Goal: Task Accomplishment & Management: Manage account settings

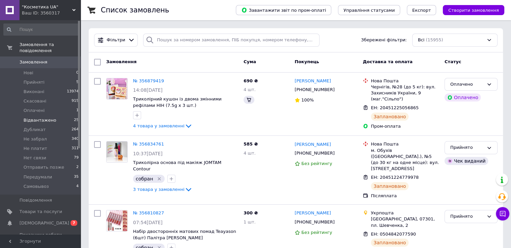
click at [35, 117] on span "Відвантажено" at bounding box center [40, 120] width 33 height 6
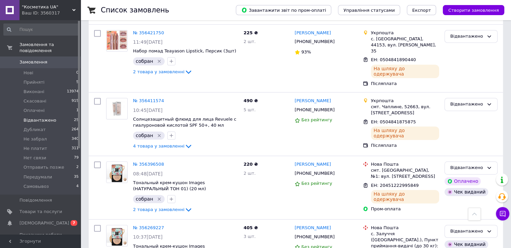
scroll to position [975, 0]
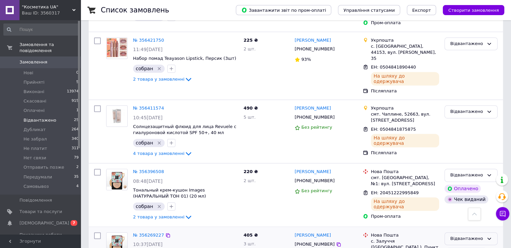
click at [461, 235] on div "Відвантажено" at bounding box center [467, 238] width 34 height 7
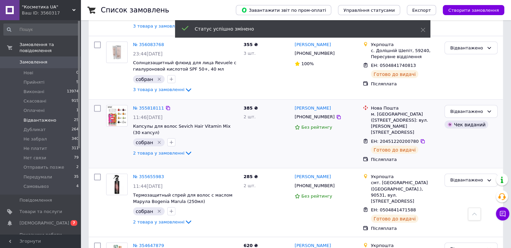
scroll to position [1431, 0]
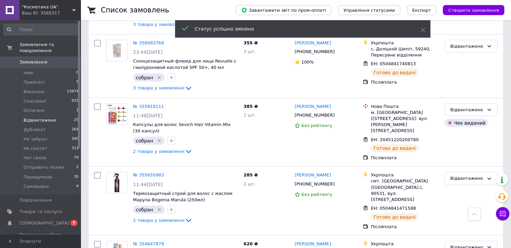
click at [19, 60] on link "Замовлення 0" at bounding box center [41, 61] width 83 height 11
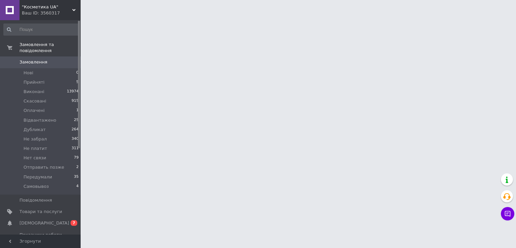
click at [74, 10] on use at bounding box center [73, 10] width 3 height 2
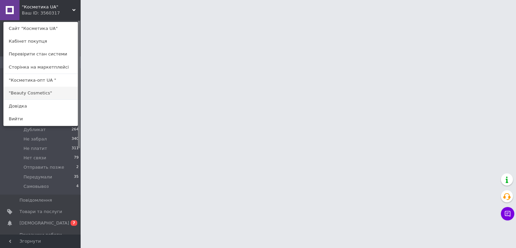
click at [41, 92] on link ""Beauty Cosmetics"" at bounding box center [41, 93] width 74 height 13
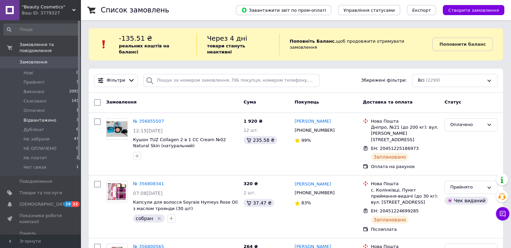
click at [33, 117] on span "Відвантажено" at bounding box center [40, 120] width 33 height 6
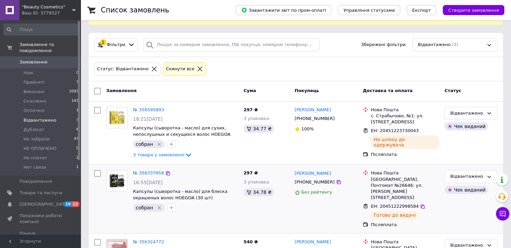
scroll to position [79, 0]
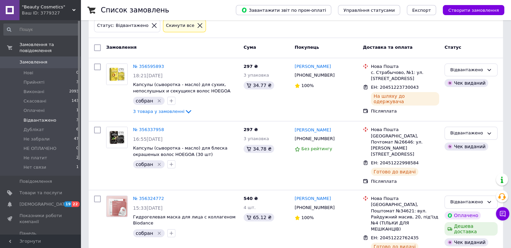
click at [73, 9] on use at bounding box center [73, 10] width 3 height 2
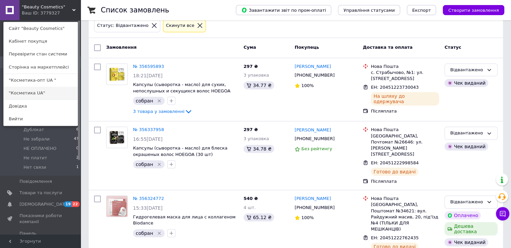
click at [42, 93] on link ""Косметика UA"" at bounding box center [41, 93] width 74 height 13
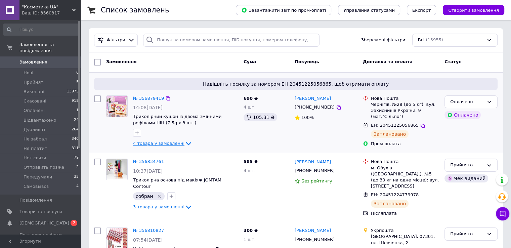
click at [157, 142] on span "4 товара у замовленні" at bounding box center [158, 143] width 51 height 5
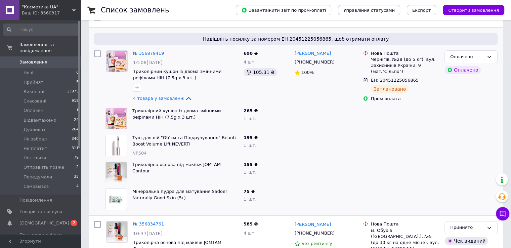
scroll to position [34, 0]
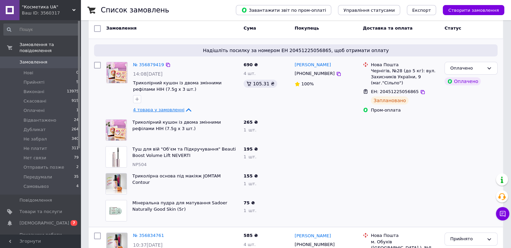
click at [170, 109] on span "4 товара у замовленні" at bounding box center [158, 109] width 51 height 5
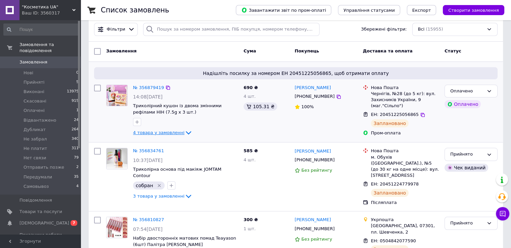
scroll to position [0, 0]
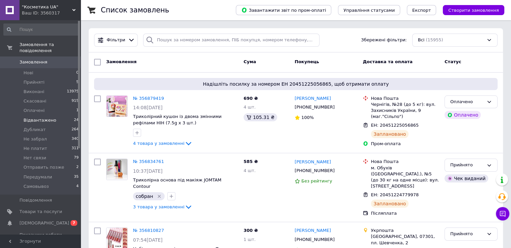
click at [44, 117] on span "Відвантажено" at bounding box center [40, 120] width 33 height 6
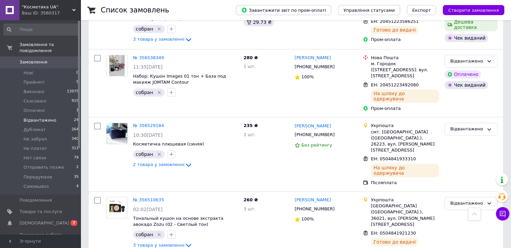
scroll to position [437, 0]
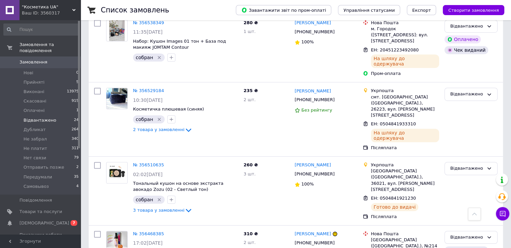
click at [42, 117] on span "Відвантажено" at bounding box center [40, 120] width 33 height 6
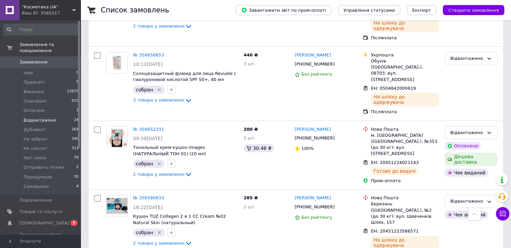
scroll to position [0, 0]
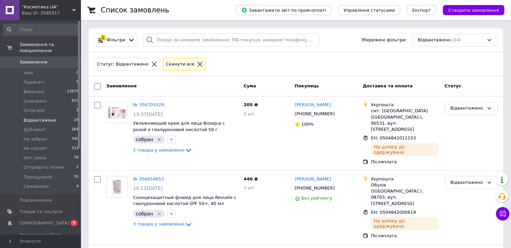
click at [36, 59] on span "Замовлення" at bounding box center [33, 62] width 28 height 6
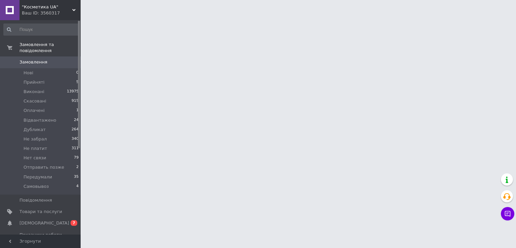
click at [56, 10] on div "Ваш ID: 3560317" at bounding box center [51, 13] width 59 height 6
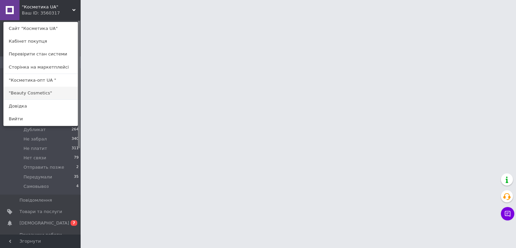
click at [40, 92] on link ""Beauty Cosmetics"" at bounding box center [41, 93] width 74 height 13
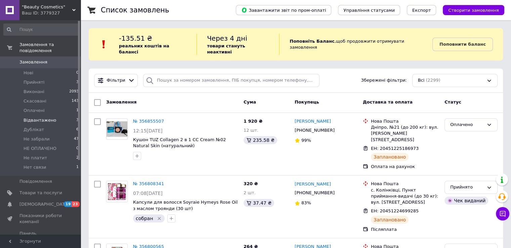
click at [40, 117] on span "Відвантажено" at bounding box center [40, 120] width 33 height 6
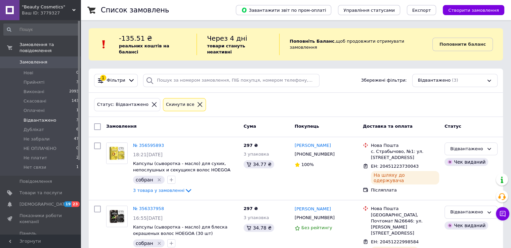
click at [39, 10] on span ""Beauty Cosmetics"" at bounding box center [47, 7] width 50 height 6
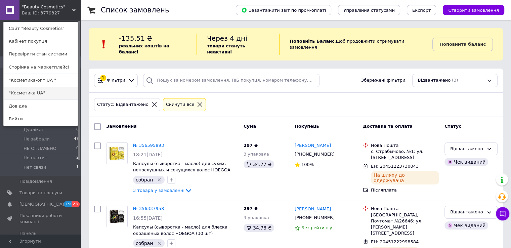
click at [36, 92] on link ""Косметика UA"" at bounding box center [41, 93] width 74 height 13
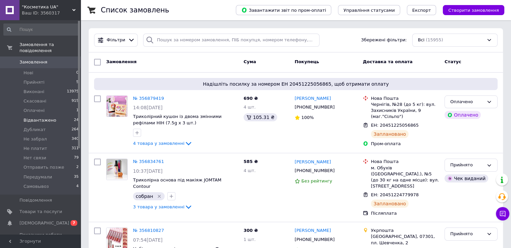
click at [38, 117] on span "Відвантажено" at bounding box center [40, 120] width 33 height 6
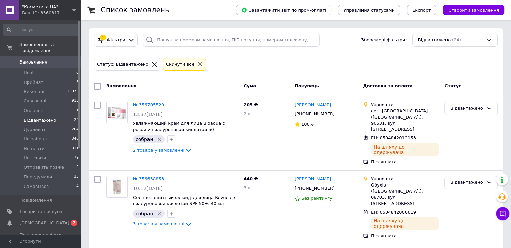
click at [20, 59] on span "Замовлення" at bounding box center [33, 62] width 28 height 6
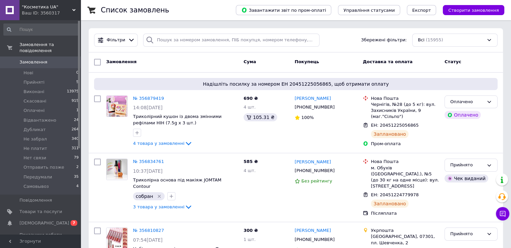
click at [72, 10] on icon at bounding box center [73, 9] width 3 height 3
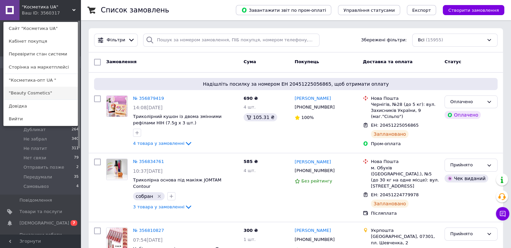
click at [52, 95] on link ""Beauty Cosmetics"" at bounding box center [41, 93] width 74 height 13
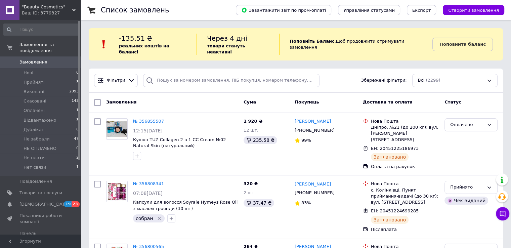
click at [72, 10] on div "Ваш ID: 3779327" at bounding box center [51, 13] width 59 height 6
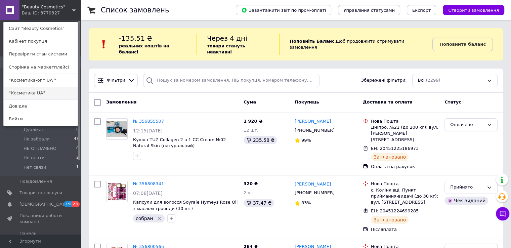
click at [39, 96] on link ""Косметика UA"" at bounding box center [41, 93] width 74 height 13
